Goal: Task Accomplishment & Management: Use online tool/utility

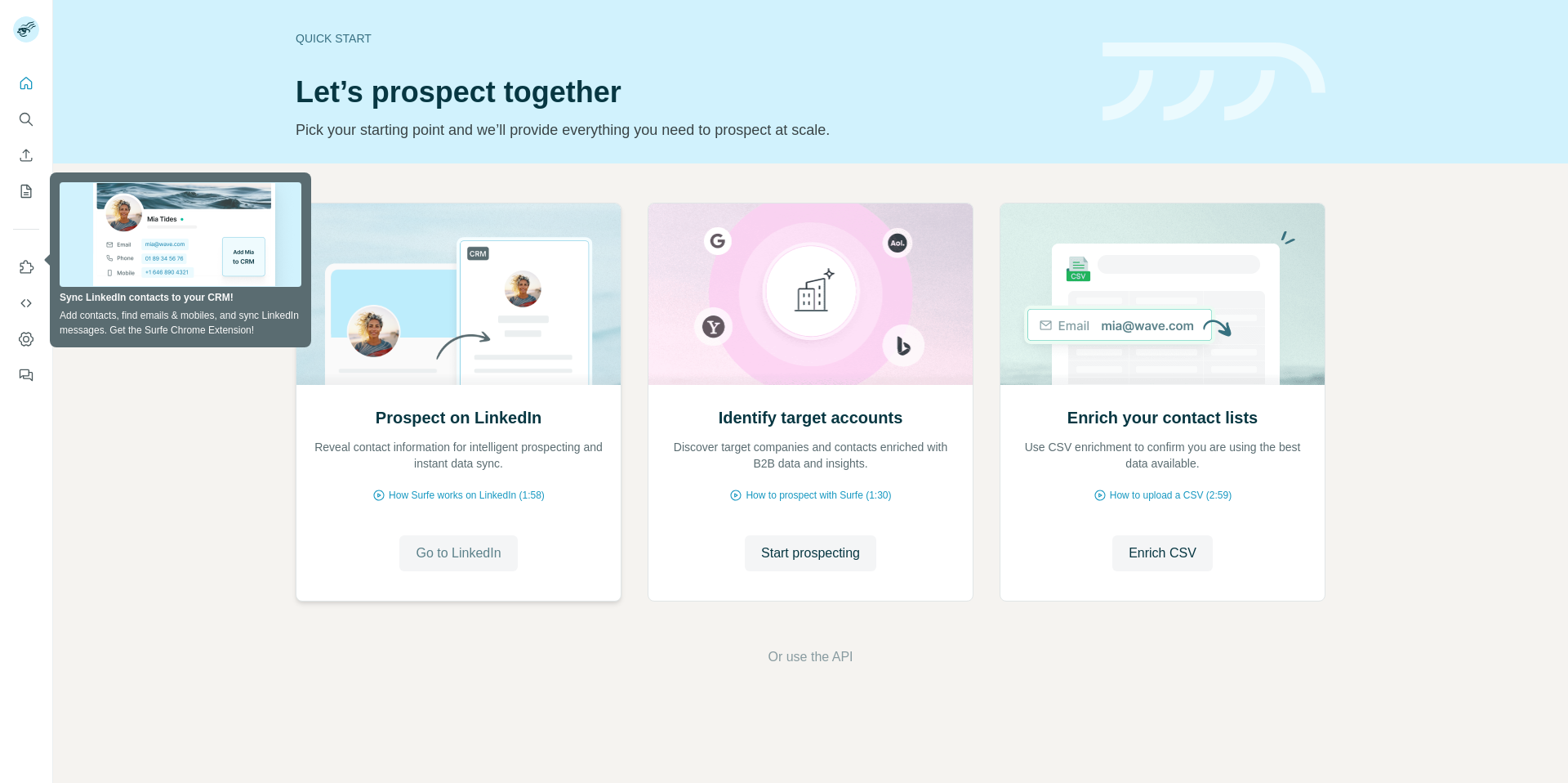
click at [501, 558] on span "Go to LinkedIn" at bounding box center [458, 553] width 85 height 20
